Goal: Task Accomplishment & Management: Manage account settings

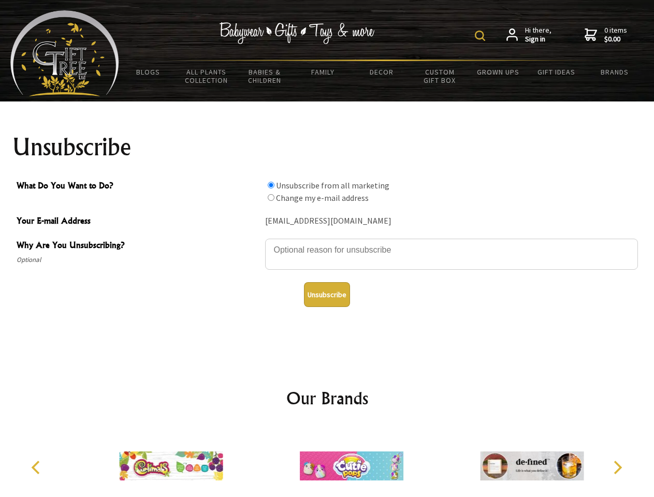
click at [482, 36] on img at bounding box center [480, 36] width 10 height 10
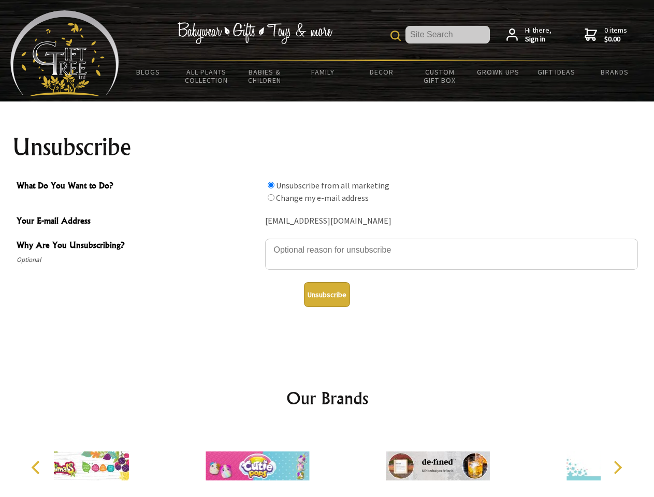
click at [327, 242] on textarea "Why Are You Unsubscribing?" at bounding box center [451, 254] width 373 height 31
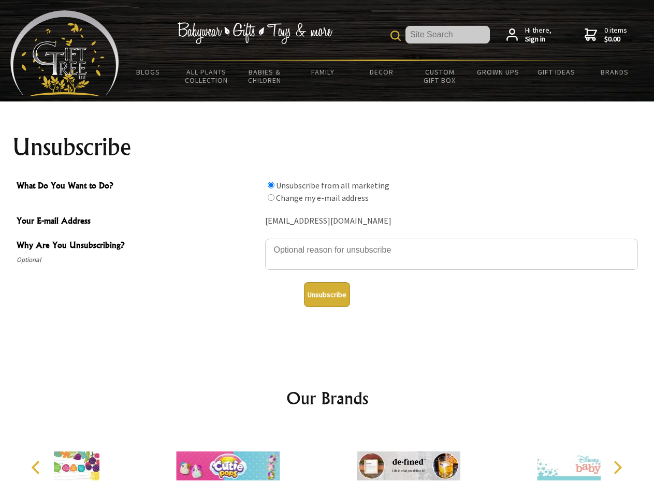
click at [271, 185] on input "What Do You Want to Do?" at bounding box center [271, 185] width 7 height 7
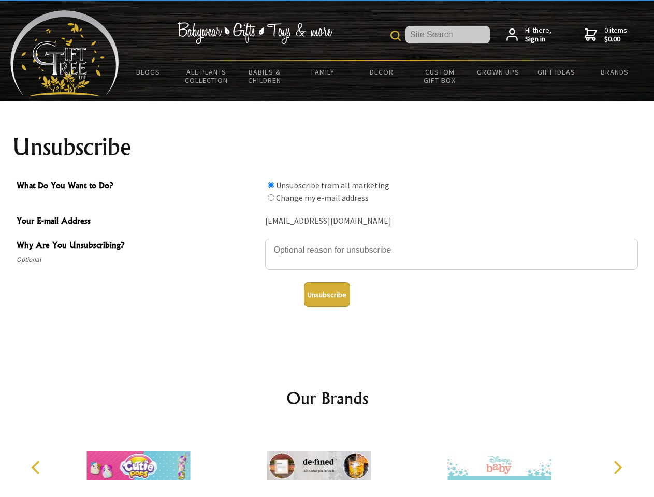
click at [271, 197] on input "What Do You Want to Do?" at bounding box center [271, 197] width 7 height 7
click at [327, 295] on button "Unsubscribe" at bounding box center [327, 294] width 46 height 25
radio input "true"
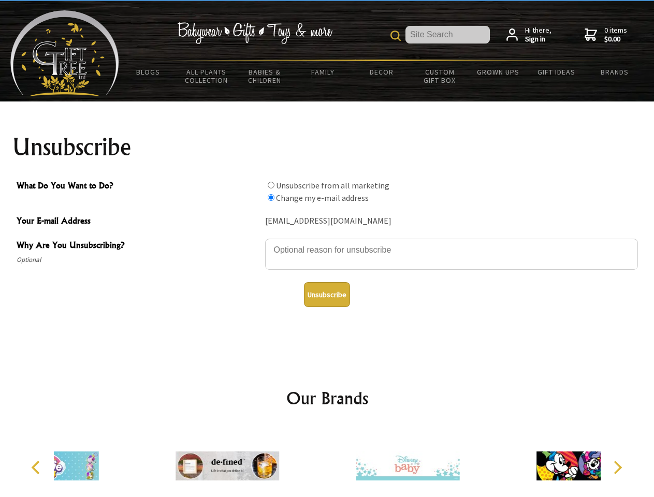
click at [37, 468] on icon "Previous" at bounding box center [36, 467] width 13 height 13
click at [617, 468] on icon "Next" at bounding box center [616, 467] width 13 height 13
